Goal: Check status: Check status

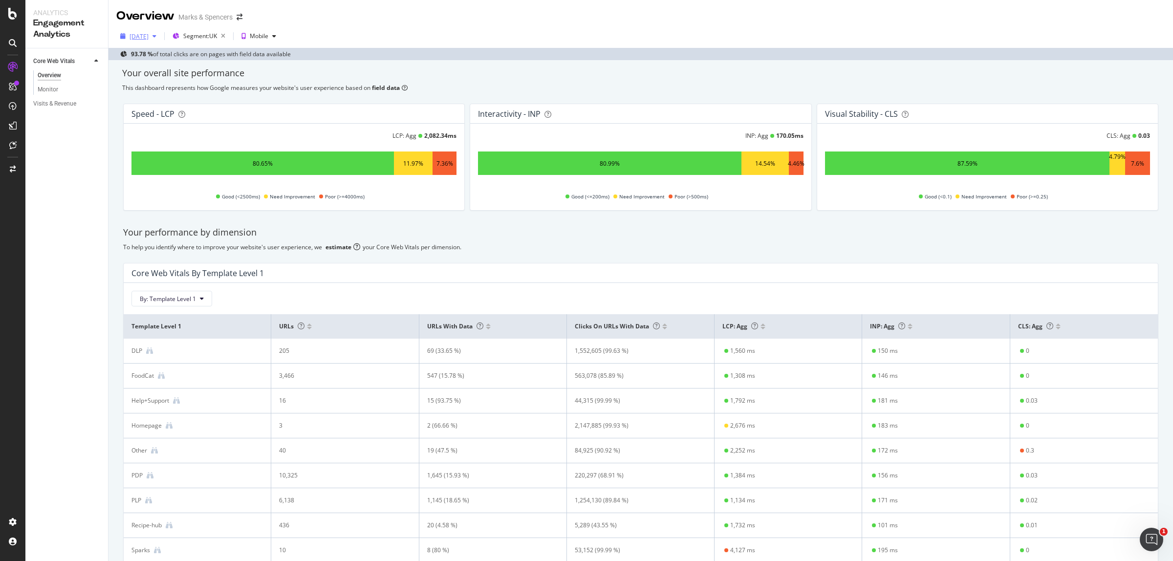
click at [147, 37] on div "[DATE]" at bounding box center [139, 36] width 19 height 8
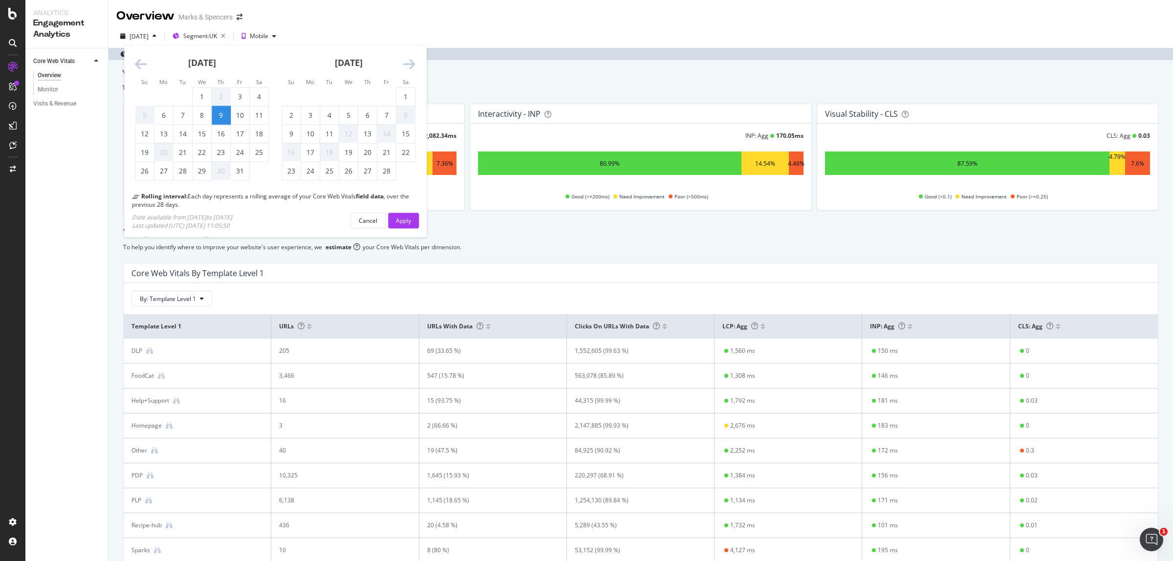
click at [409, 65] on icon "Move forward to switch to the next month." at bounding box center [409, 65] width 12 height 14
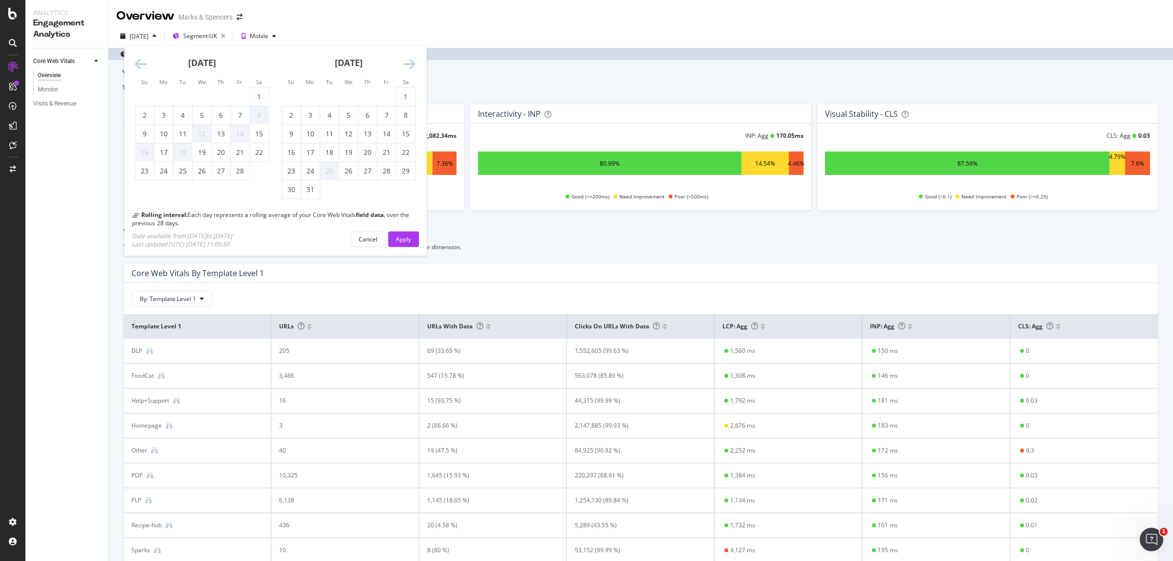
click at [409, 65] on icon "Move forward to switch to the next month." at bounding box center [409, 65] width 12 height 14
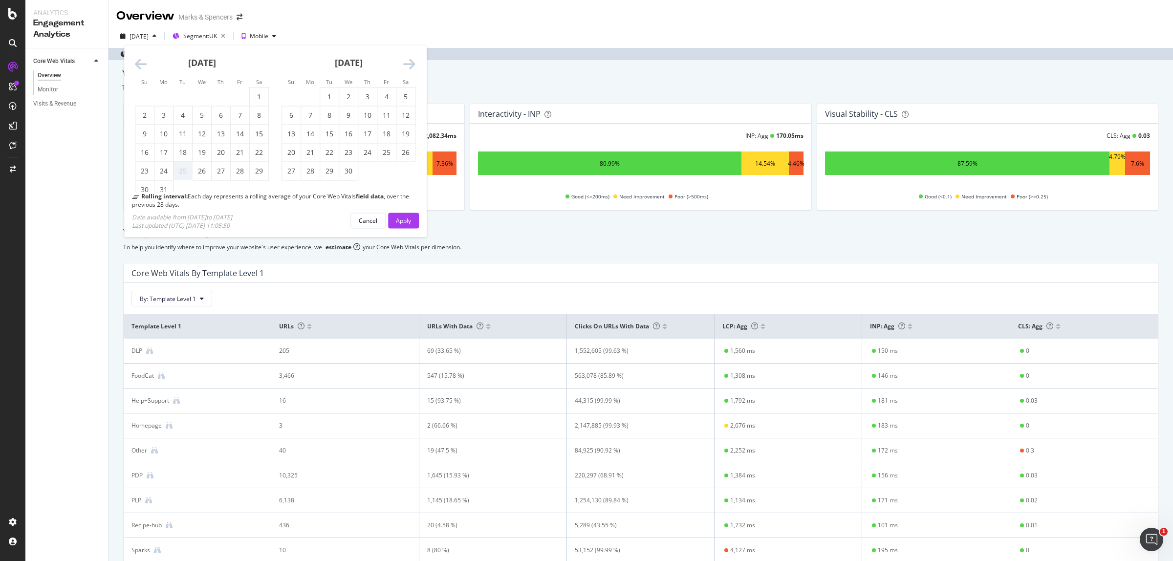
click at [409, 65] on icon "Move forward to switch to the next month." at bounding box center [409, 65] width 12 height 14
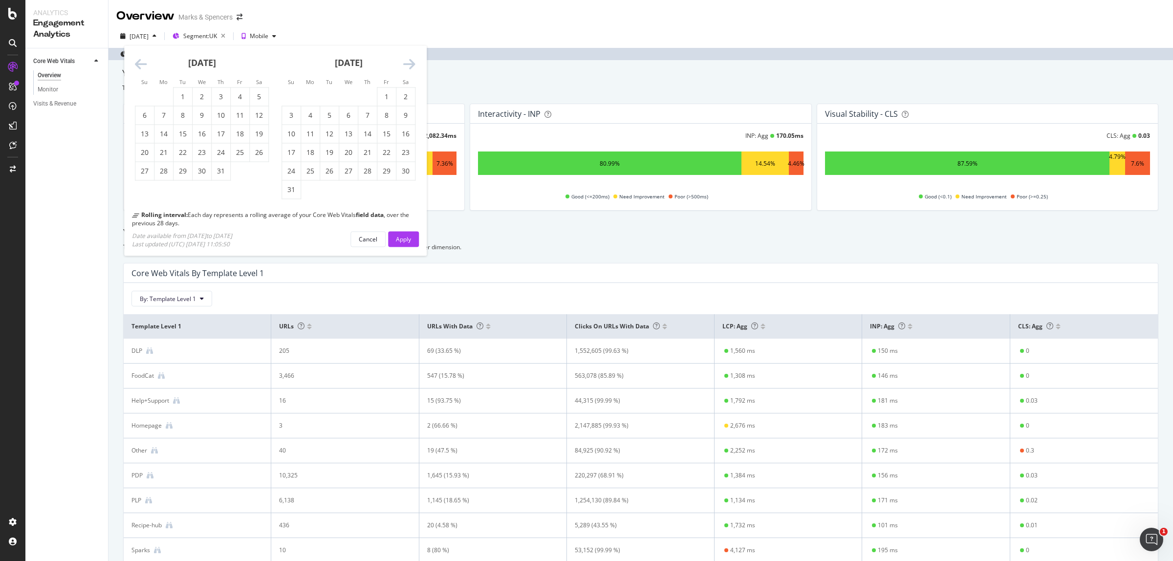
click at [409, 65] on icon "Move forward to switch to the next month." at bounding box center [409, 65] width 12 height 14
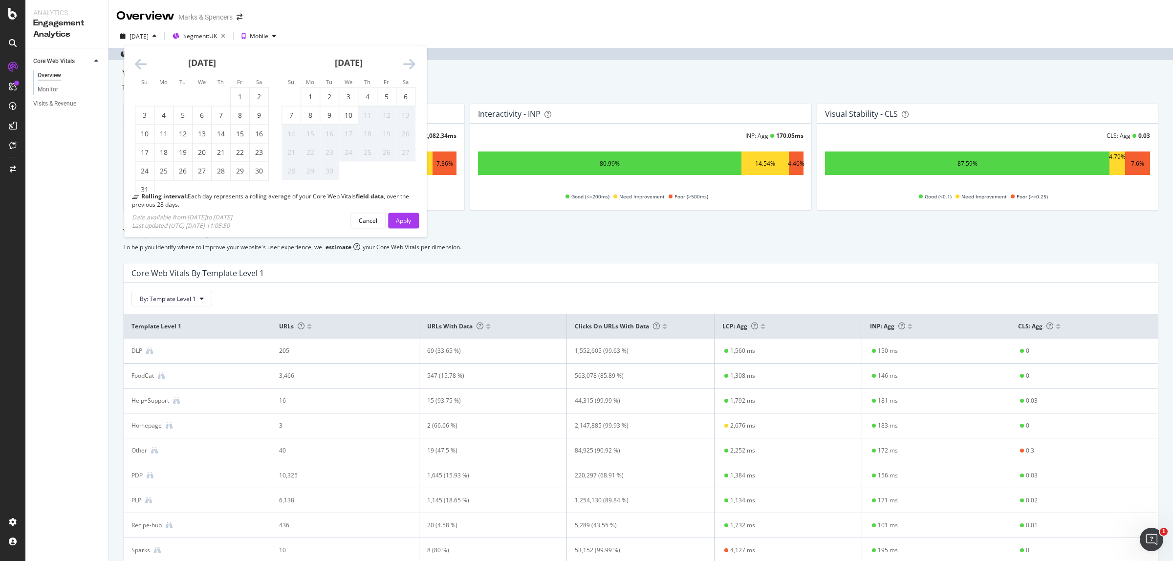
click at [409, 65] on icon "Move forward to switch to the next month." at bounding box center [409, 65] width 12 height 14
click at [208, 117] on div "10" at bounding box center [202, 115] width 19 height 10
click at [408, 220] on div "Apply" at bounding box center [403, 220] width 15 height 8
